Goal: Task Accomplishment & Management: Manage account settings

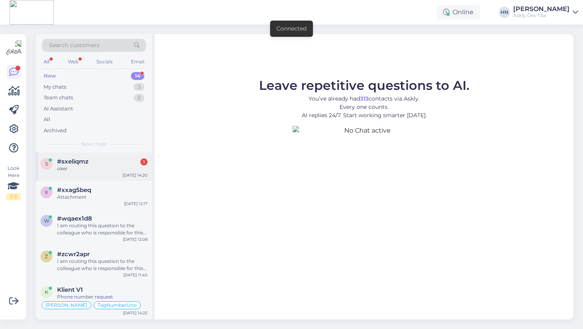
click at [92, 156] on div "s #sxeliqmz 1 okei [DATE] 14:20" at bounding box center [94, 167] width 117 height 29
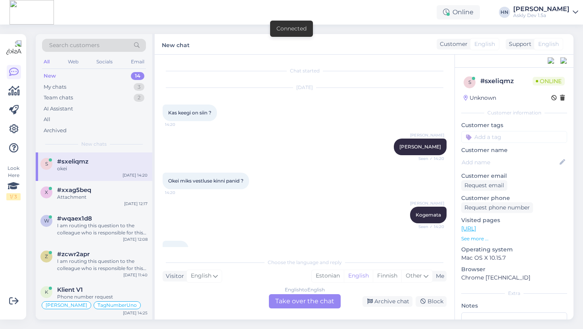
scroll to position [19, 0]
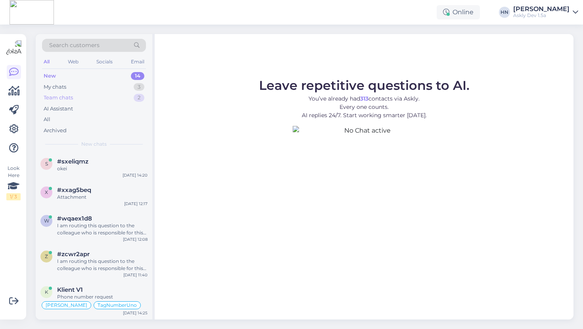
click at [71, 92] on div "Team chats 2" at bounding box center [94, 97] width 104 height 11
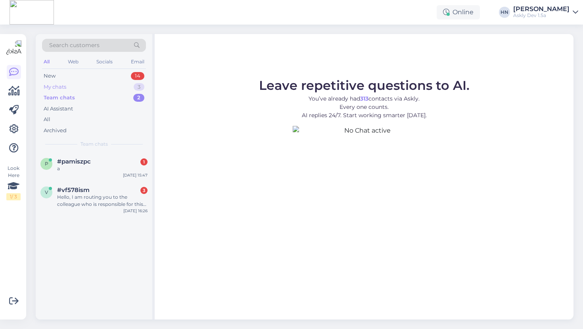
click at [73, 86] on div "My chats 3" at bounding box center [94, 87] width 104 height 11
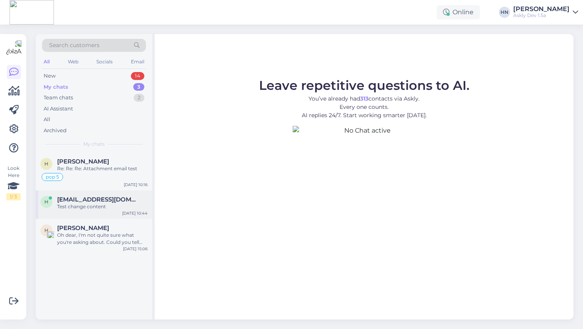
click at [94, 208] on div "Test change content" at bounding box center [102, 206] width 90 height 7
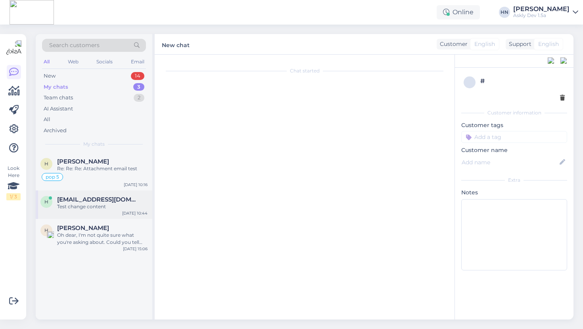
scroll to position [1981, 0]
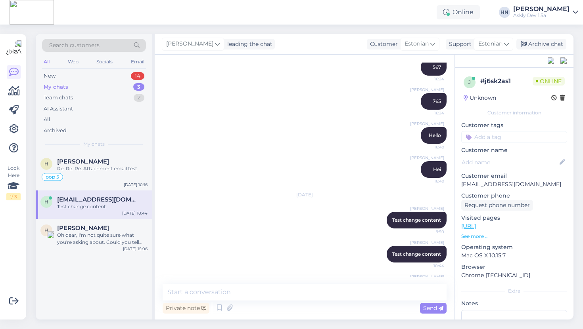
click at [542, 38] on div "Hans Niinemäe leading the chat Customer Estonian Support Estonian Archive chat" at bounding box center [364, 44] width 419 height 21
click at [535, 43] on div "Archive chat" at bounding box center [541, 44] width 50 height 11
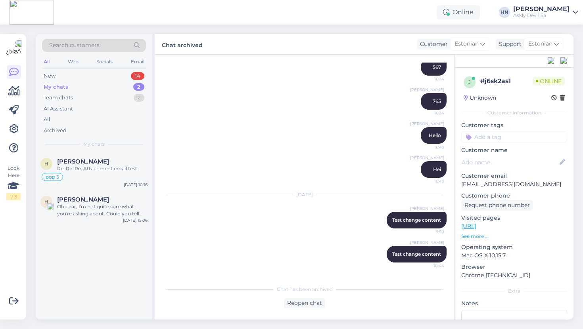
click at [302, 311] on div "Chat started Dec 14 2023 tere 12:28 Hello AI Assistant Hello! How can I help yo…" at bounding box center [305, 187] width 300 height 265
click at [306, 303] on div "Reopen chat" at bounding box center [304, 303] width 41 height 11
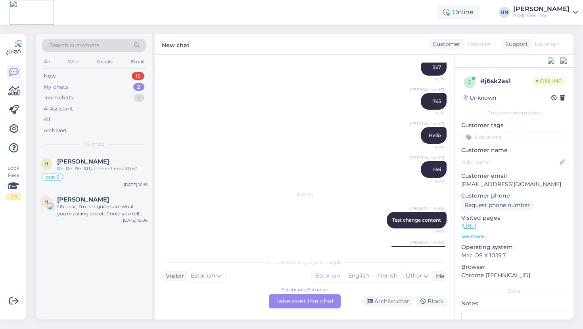
click at [316, 299] on div "Estonian to Estonian Take over the chat" at bounding box center [305, 301] width 72 height 14
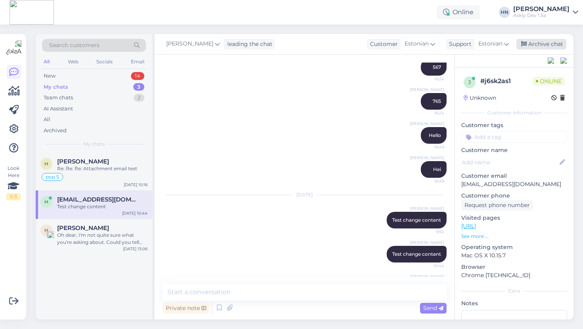
click at [541, 49] on div "Archive chat" at bounding box center [541, 44] width 50 height 11
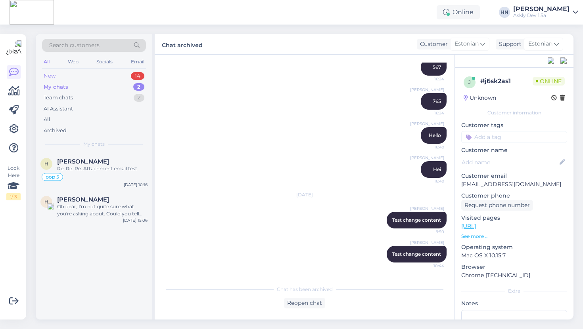
click at [124, 79] on div "New 14" at bounding box center [94, 76] width 104 height 11
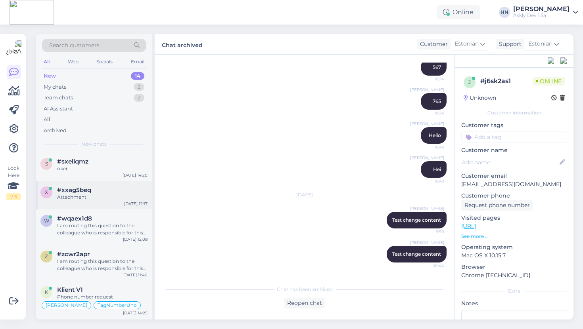
click at [94, 192] on div "#xxag5beq" at bounding box center [102, 190] width 90 height 7
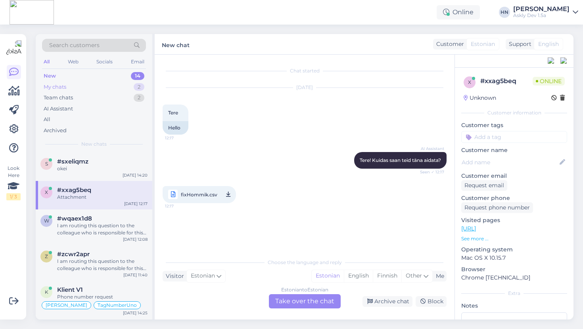
click at [130, 88] on div "My chats 2" at bounding box center [94, 87] width 104 height 11
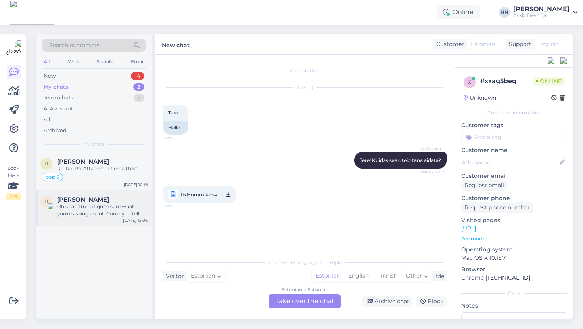
click at [120, 205] on div "Oh dear, I'm not quite sure what you're asking about. Could you tell me which p…" at bounding box center [102, 210] width 90 height 14
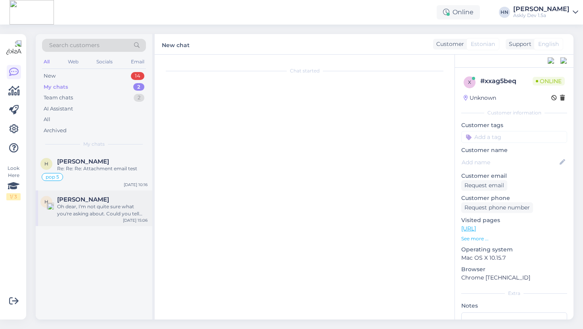
scroll to position [249, 0]
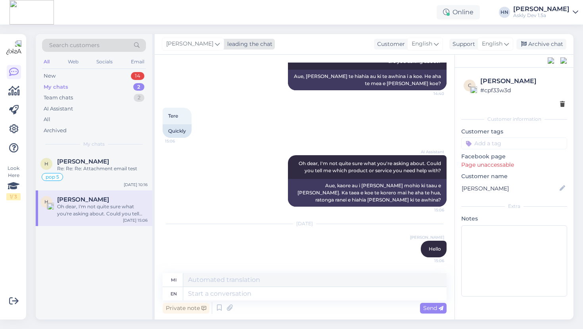
click at [224, 49] on div "Hans Niinemäe leading the chat" at bounding box center [218, 44] width 113 height 11
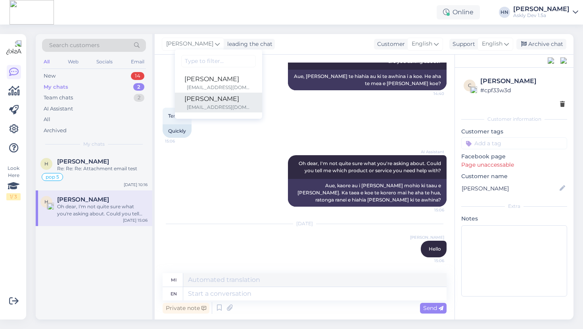
click at [219, 99] on div "[PERSON_NAME]" at bounding box center [218, 99] width 68 height 10
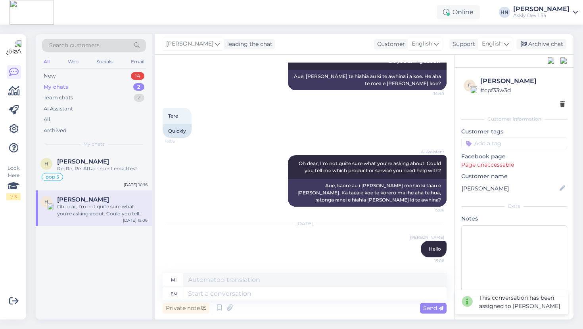
click at [221, 29] on div "Search customers All Web Socials Email New 14 My chats 2 Team chats 2 AI Assist…" at bounding box center [307, 177] width 552 height 305
click at [208, 44] on span "[PERSON_NAME]" at bounding box center [189, 44] width 47 height 9
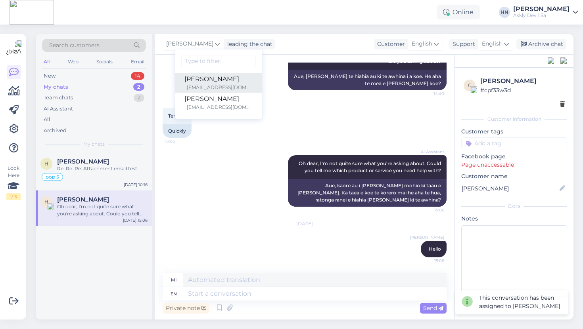
click at [201, 84] on div "h.niinemae+1@gmail.com" at bounding box center [220, 87] width 66 height 7
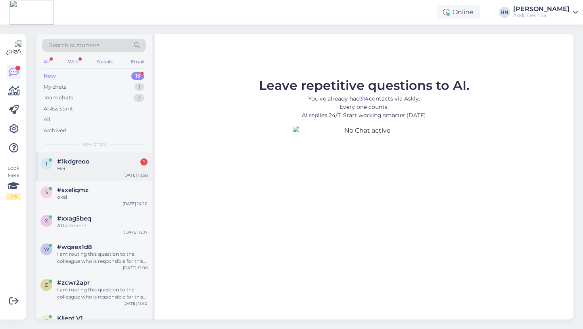
click at [106, 168] on div "Hei" at bounding box center [102, 168] width 90 height 7
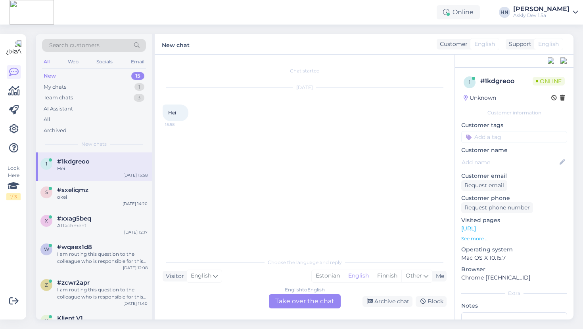
click at [302, 305] on div "English to English Take over the chat" at bounding box center [305, 301] width 72 height 14
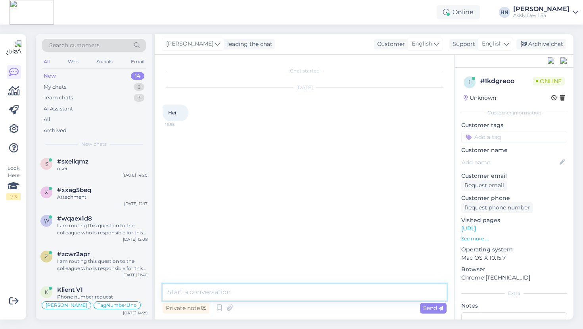
click at [296, 293] on textarea at bounding box center [304, 292] width 284 height 17
type textarea "Cool"
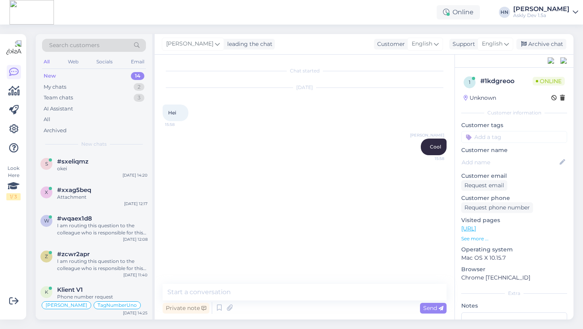
click at [546, 52] on div "Hans Niinemäe leading the chat Customer English Support English Archive chat" at bounding box center [364, 44] width 419 height 21
click at [546, 46] on div "Archive chat" at bounding box center [541, 44] width 50 height 11
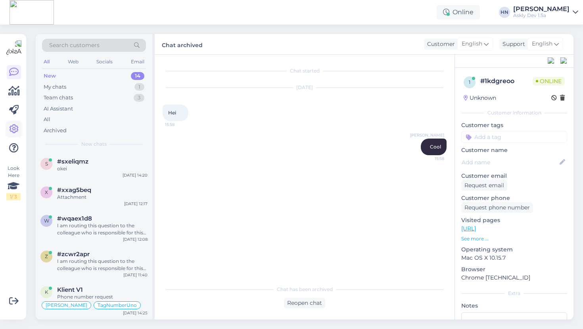
click at [8, 128] on link at bounding box center [14, 129] width 14 height 14
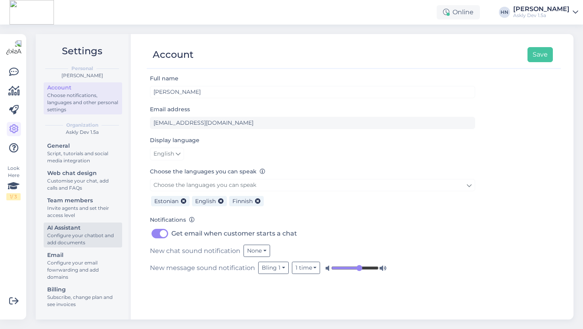
click at [91, 230] on div "AI Assistant" at bounding box center [82, 228] width 71 height 8
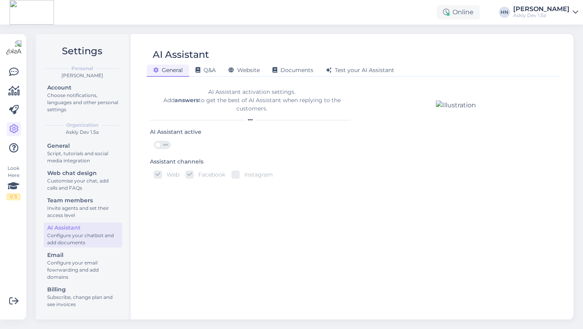
click at [151, 146] on div "OFF" at bounding box center [248, 145] width 197 height 8
click at [153, 146] on div "OFF" at bounding box center [248, 145] width 197 height 8
click at [157, 146] on span at bounding box center [158, 145] width 6 height 6
click at [154, 141] on input "OFF" at bounding box center [154, 141] width 0 height 0
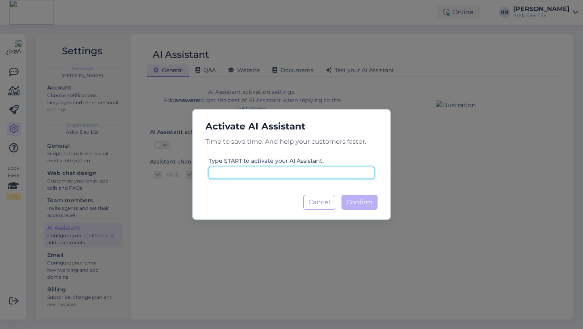
click at [334, 174] on input at bounding box center [291, 173] width 166 height 12
type input "c"
type input "start"
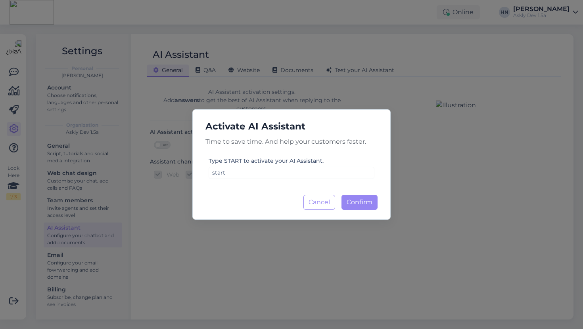
click at [354, 189] on div "Activate AI Assistant Time to save time. And help your customers faster. Type S…" at bounding box center [291, 164] width 198 height 111
click at [359, 207] on button "Confirm Loading..." at bounding box center [359, 202] width 36 height 15
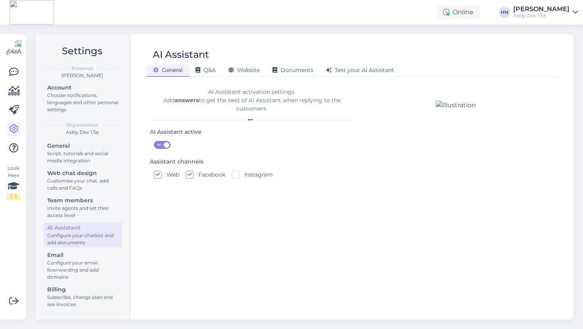
click at [426, 181] on div at bounding box center [455, 207] width 59 height 212
click at [7, 69] on link at bounding box center [14, 72] width 14 height 14
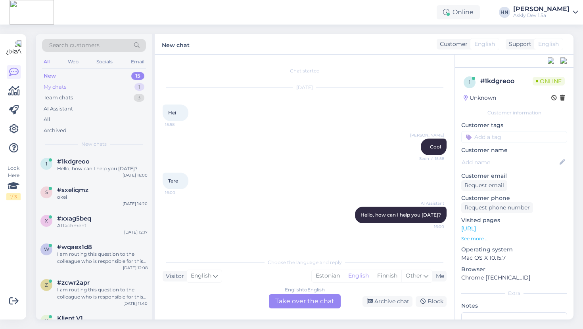
click at [104, 88] on div "My chats 1" at bounding box center [94, 87] width 104 height 11
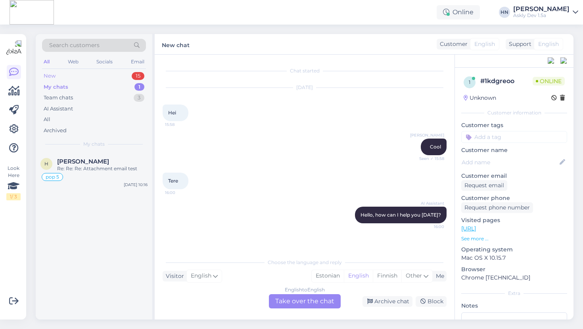
click at [88, 76] on div "New 15" at bounding box center [94, 76] width 104 height 11
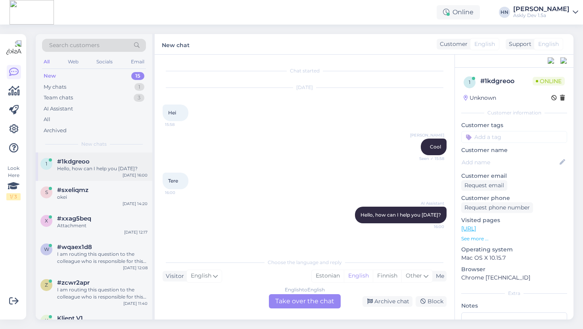
click at [84, 160] on span "#1kdgreoo" at bounding box center [73, 161] width 32 height 7
click at [310, 303] on div "English to English Take over the chat" at bounding box center [305, 301] width 72 height 14
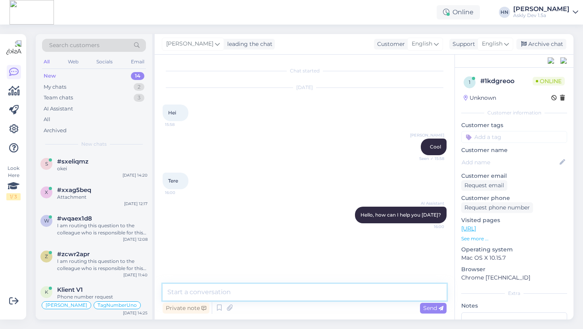
click at [308, 292] on textarea at bounding box center [304, 292] width 284 height 17
type textarea "No help"
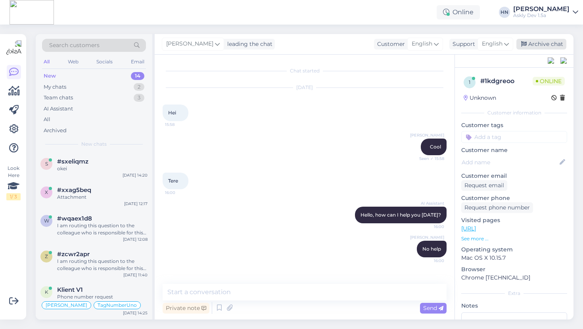
click at [549, 40] on div "Archive chat" at bounding box center [541, 44] width 50 height 11
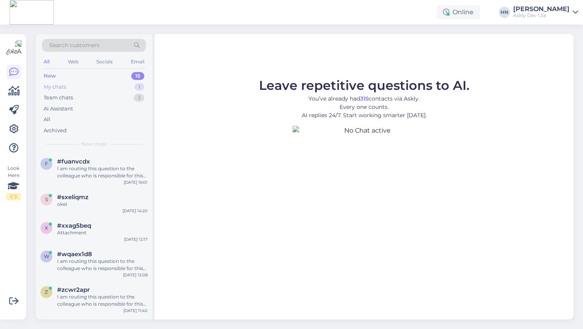
click at [101, 90] on div "My chats 1" at bounding box center [94, 87] width 104 height 11
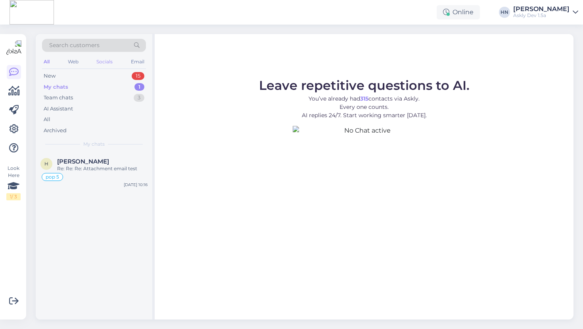
click at [105, 65] on div "Socials" at bounding box center [104, 62] width 19 height 10
click at [102, 73] on div "New 0" at bounding box center [94, 76] width 104 height 11
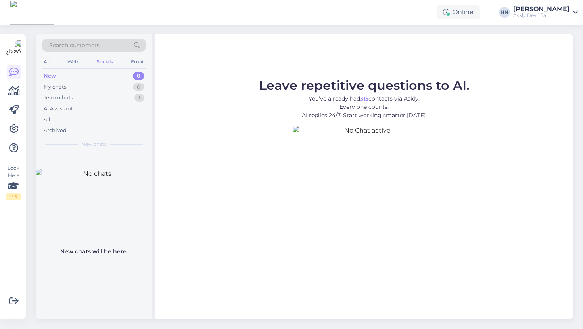
click at [79, 56] on div "Search customers" at bounding box center [94, 48] width 104 height 18
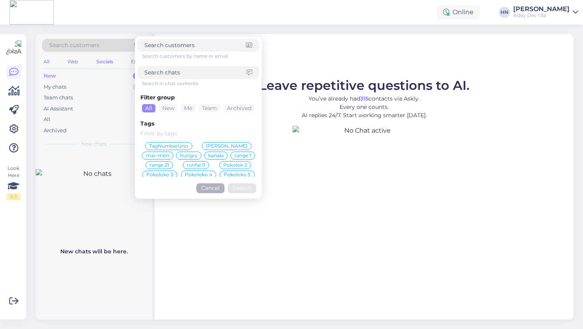
click at [63, 61] on div "All Web Socials Email" at bounding box center [94, 63] width 104 height 12
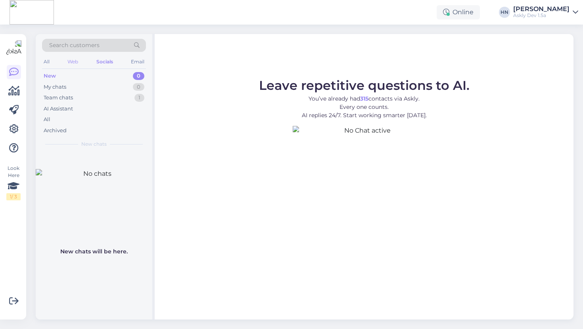
click at [68, 61] on div "Web" at bounding box center [73, 62] width 14 height 10
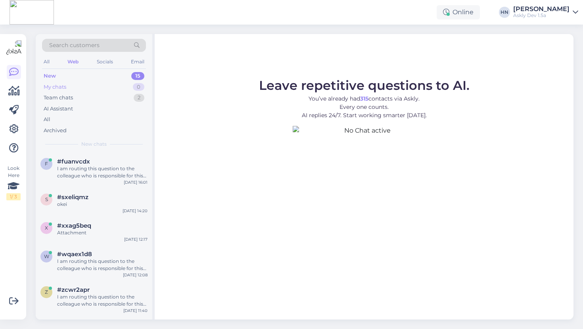
click at [73, 88] on div "My chats 0" at bounding box center [94, 87] width 104 height 11
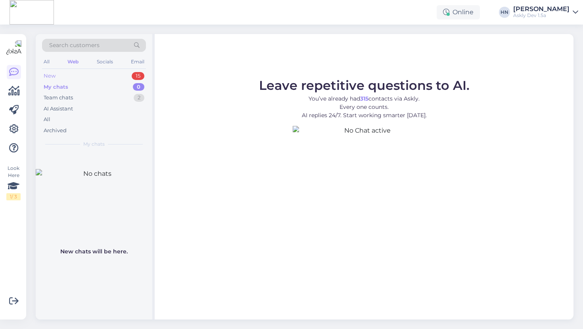
click at [66, 74] on div "New 15" at bounding box center [94, 76] width 104 height 11
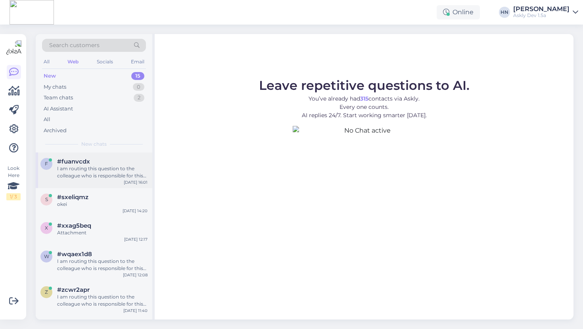
click at [86, 162] on span "#fuanvcdx" at bounding box center [73, 161] width 33 height 7
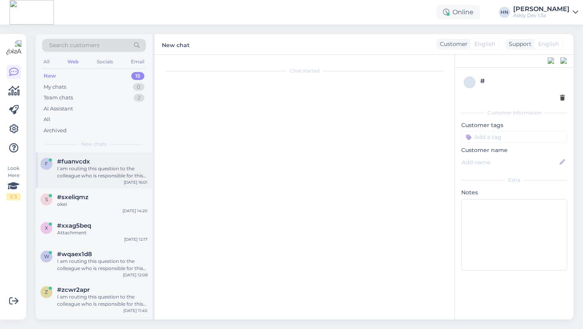
scroll to position [6, 0]
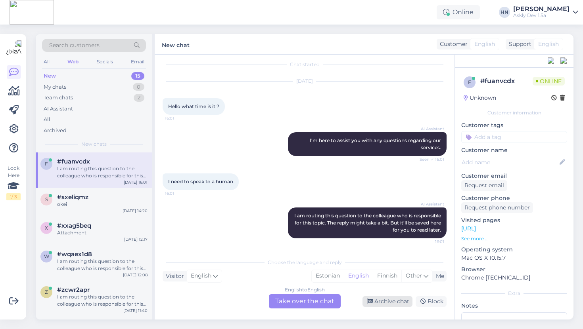
click at [366, 297] on div "Archive chat" at bounding box center [387, 301] width 50 height 11
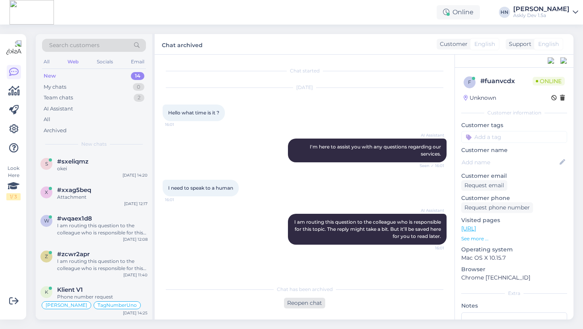
click at [319, 302] on div "Reopen chat" at bounding box center [304, 303] width 41 height 11
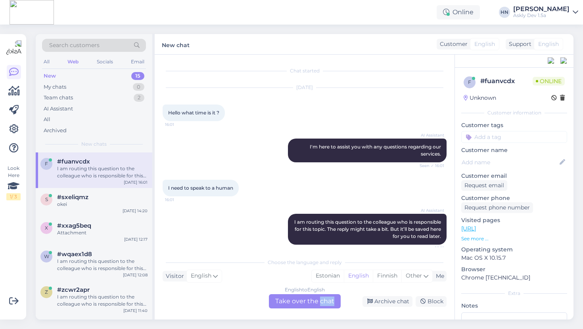
click at [319, 302] on div "English to English Take over the chat" at bounding box center [305, 301] width 72 height 14
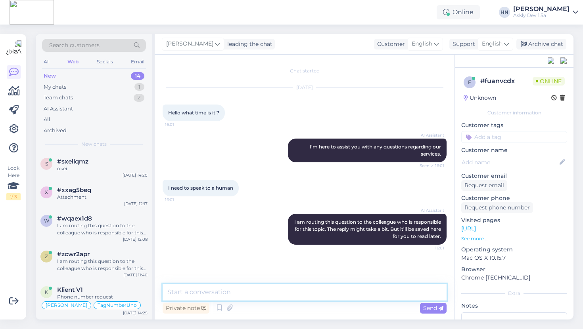
click at [327, 291] on textarea at bounding box center [304, 292] width 284 height 17
type textarea "Bye"
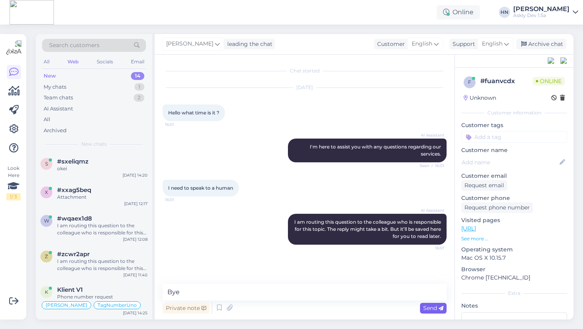
click at [433, 312] on div "Send" at bounding box center [433, 308] width 27 height 11
